Goal: Information Seeking & Learning: Learn about a topic

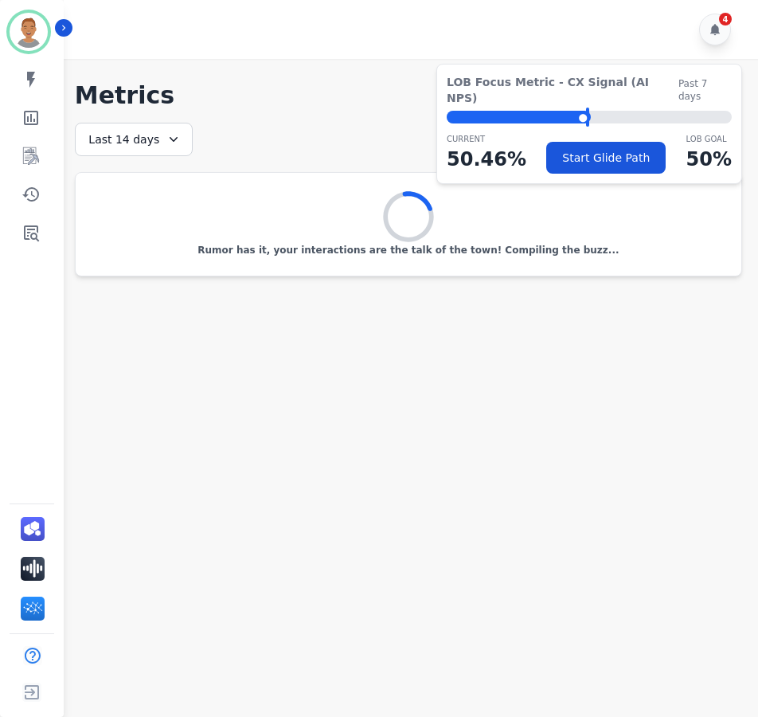
click at [160, 416] on main "**********" at bounding box center [408, 417] width 699 height 717
click at [29, 158] on icon "Sidebar" at bounding box center [31, 156] width 19 height 19
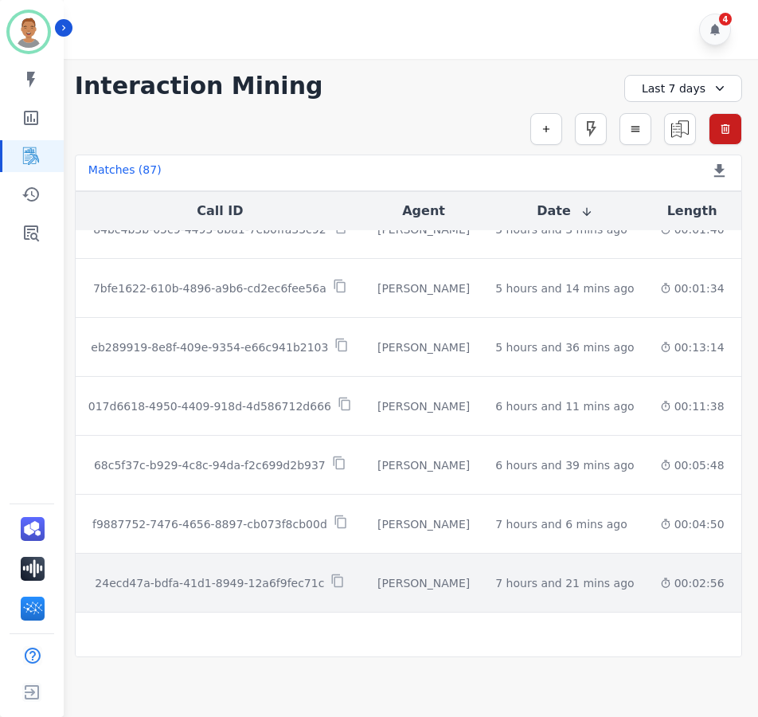
scroll to position [825, 0]
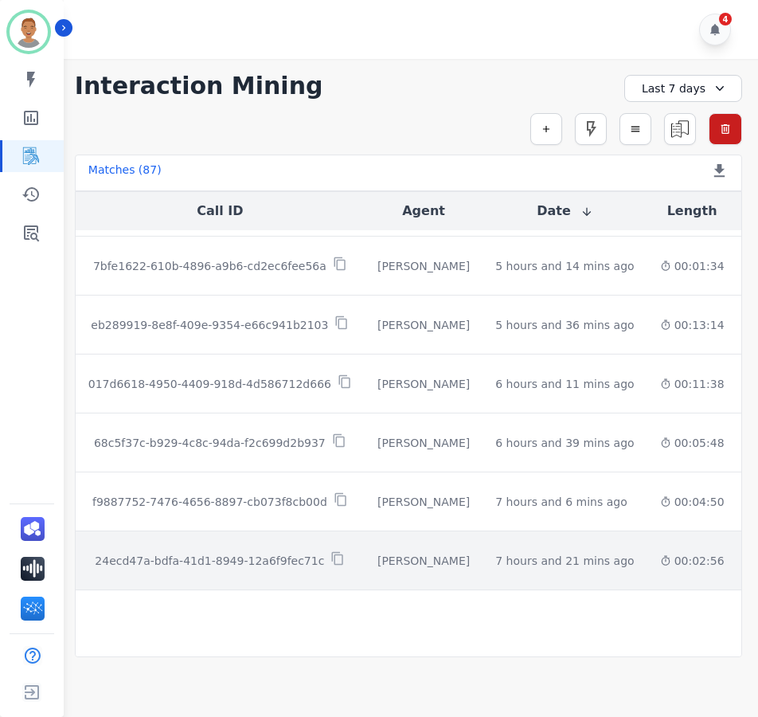
click at [660, 554] on div "00:02:56" at bounding box center [692, 561] width 65 height 16
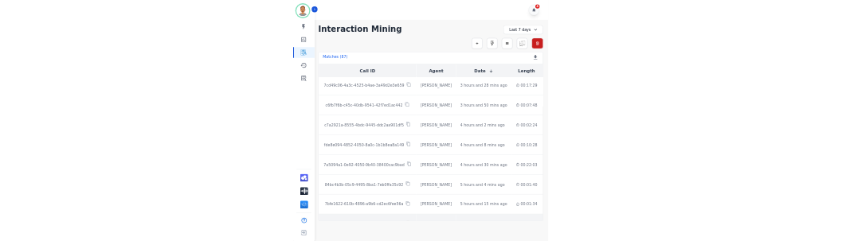
scroll to position [825, 0]
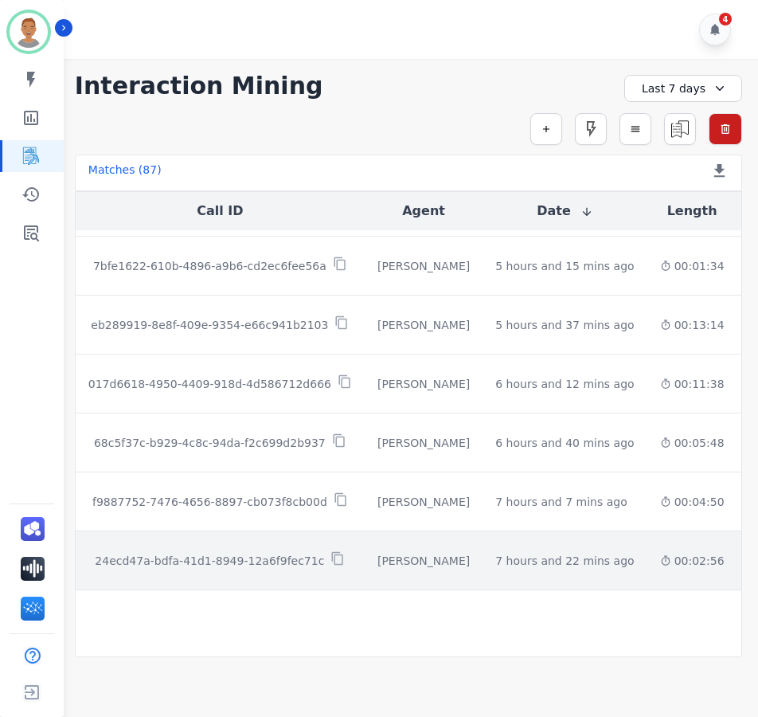
click at [365, 564] on td "[PERSON_NAME]" at bounding box center [424, 560] width 118 height 59
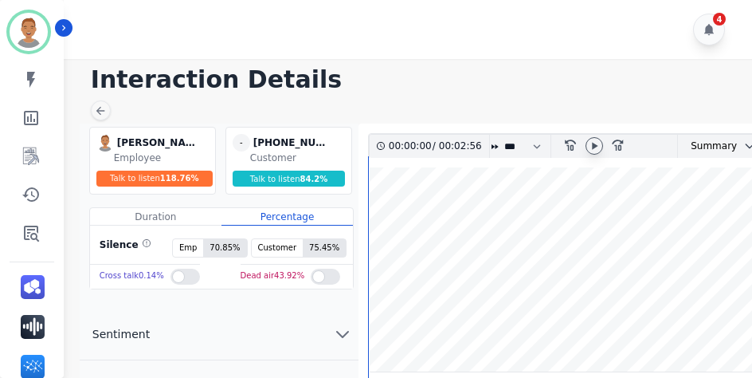
click at [600, 141] on icon at bounding box center [594, 145] width 13 height 13
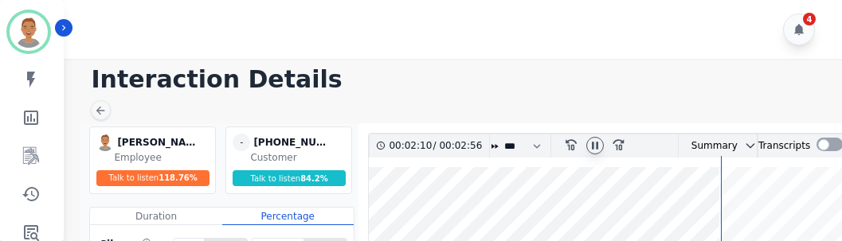
click at [594, 144] on icon at bounding box center [595, 145] width 13 height 13
